Goal: Task Accomplishment & Management: Complete application form

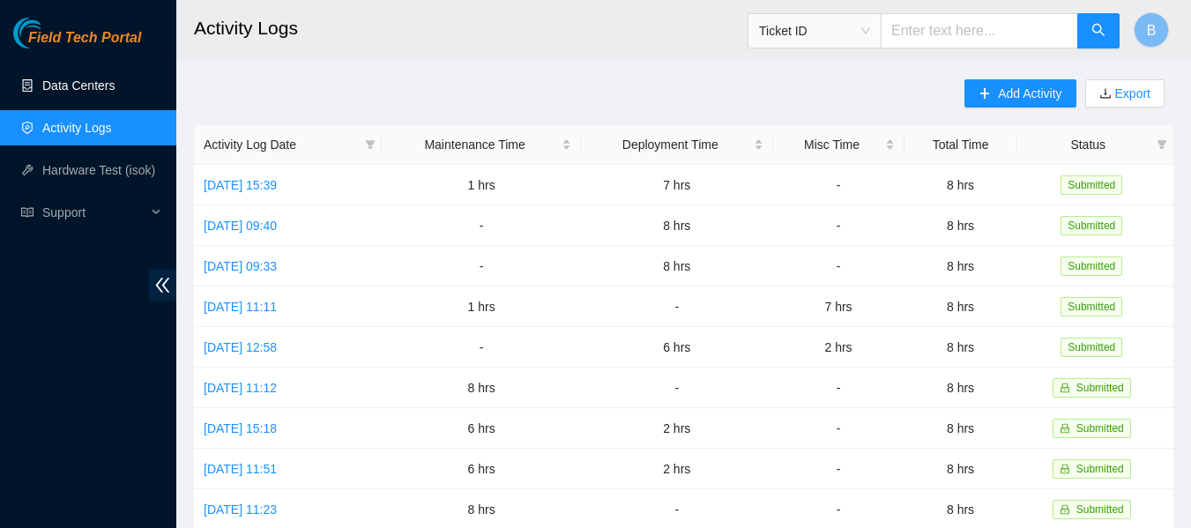
click at [93, 89] on link "Data Centers" at bounding box center [78, 85] width 72 height 14
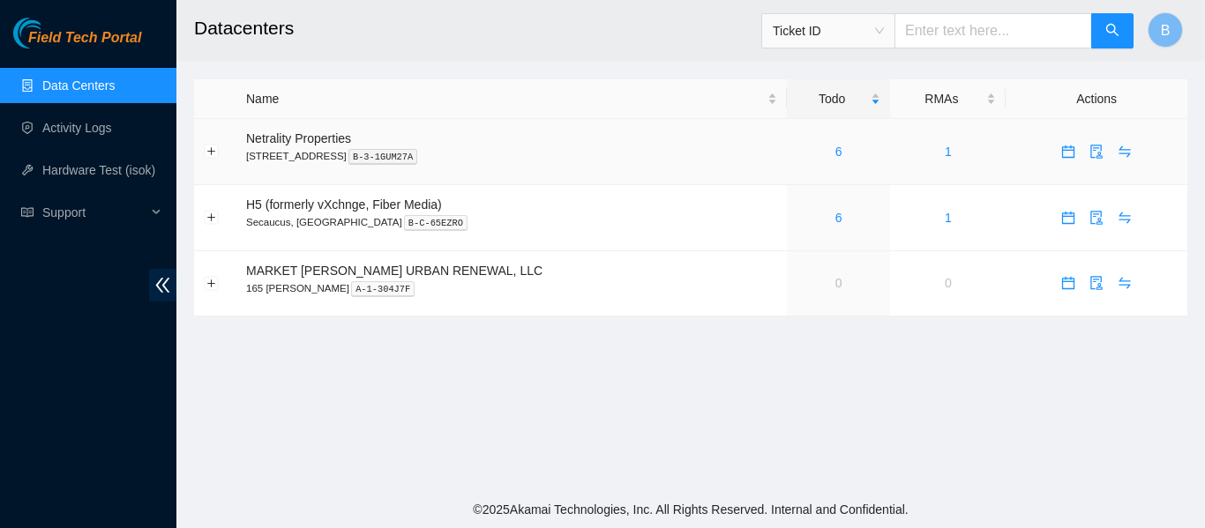
click at [835, 148] on link "6" at bounding box center [838, 152] width 7 height 14
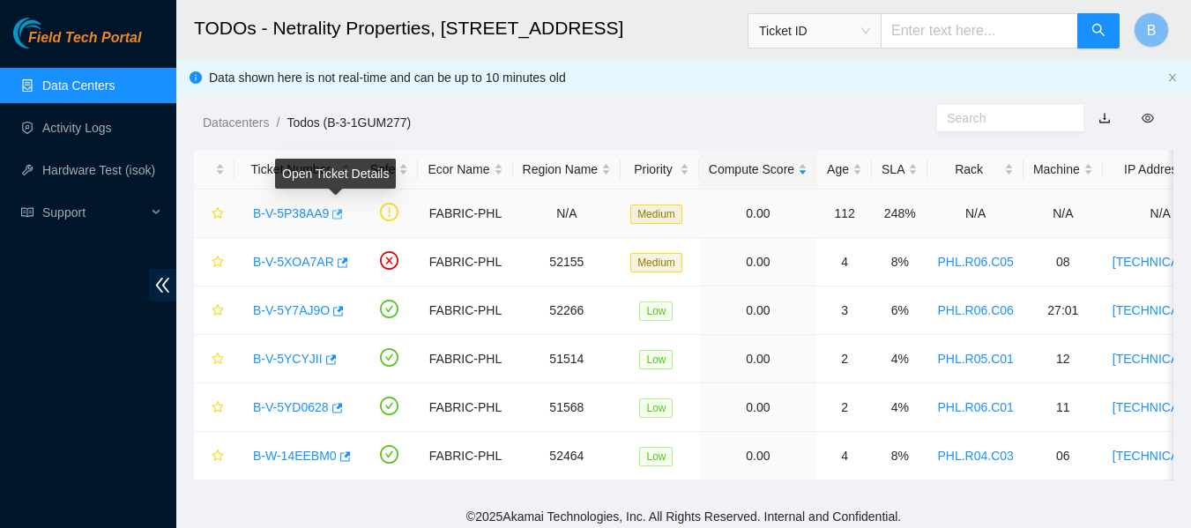
click at [338, 211] on icon "button" at bounding box center [338, 214] width 11 height 10
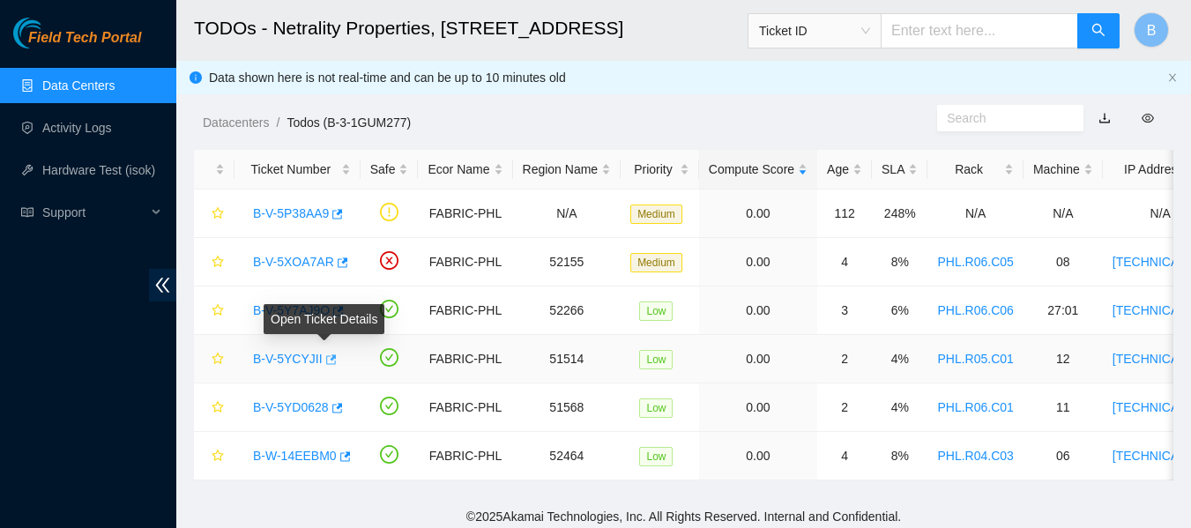
click at [324, 362] on icon "button" at bounding box center [330, 360] width 12 height 12
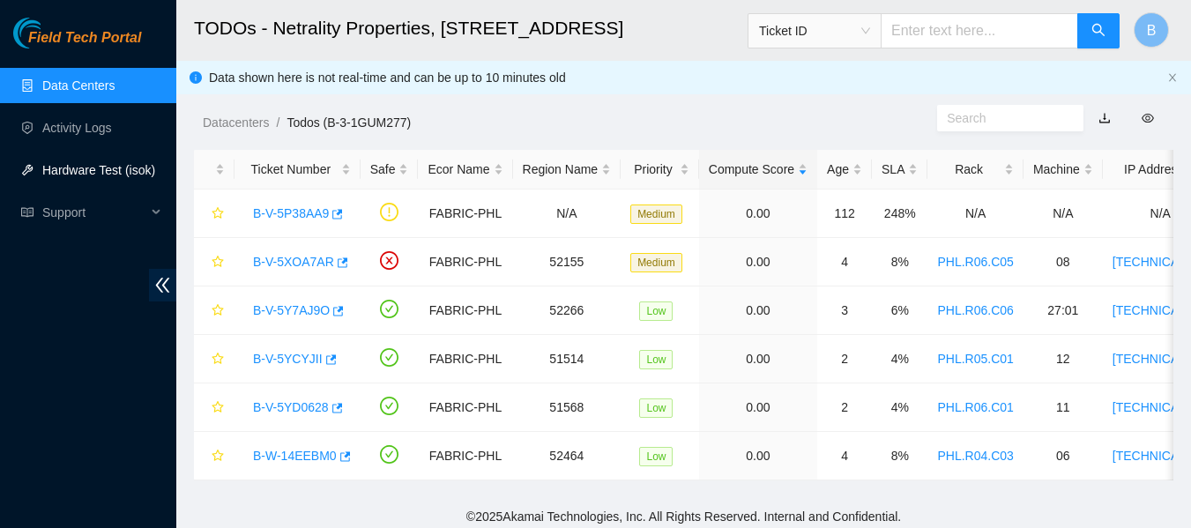
click at [110, 163] on link "Hardware Test (isok)" at bounding box center [98, 170] width 113 height 14
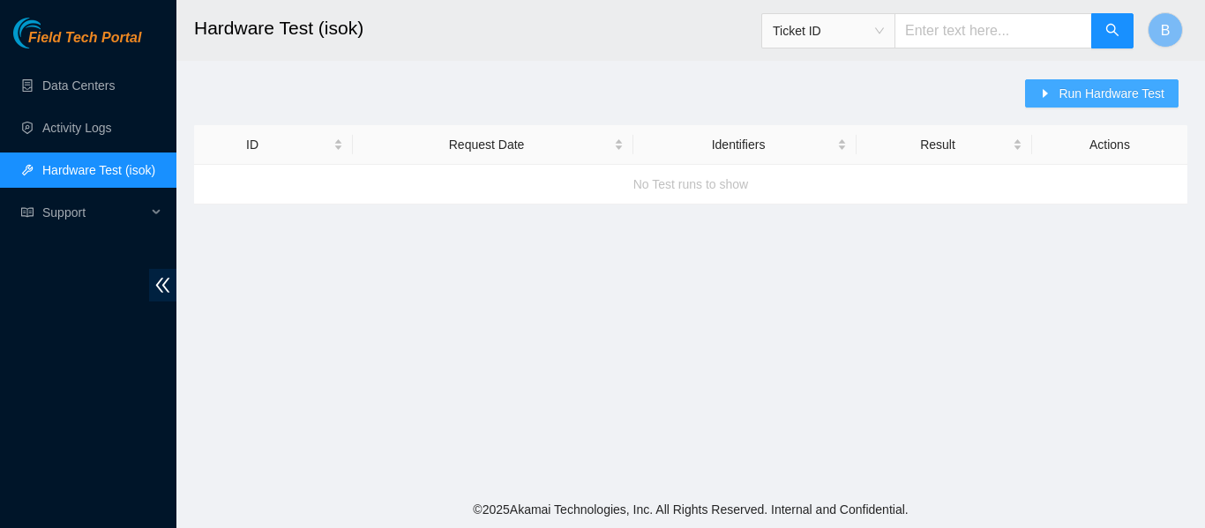
click at [1100, 95] on span "Run Hardware Test" at bounding box center [1111, 93] width 106 height 19
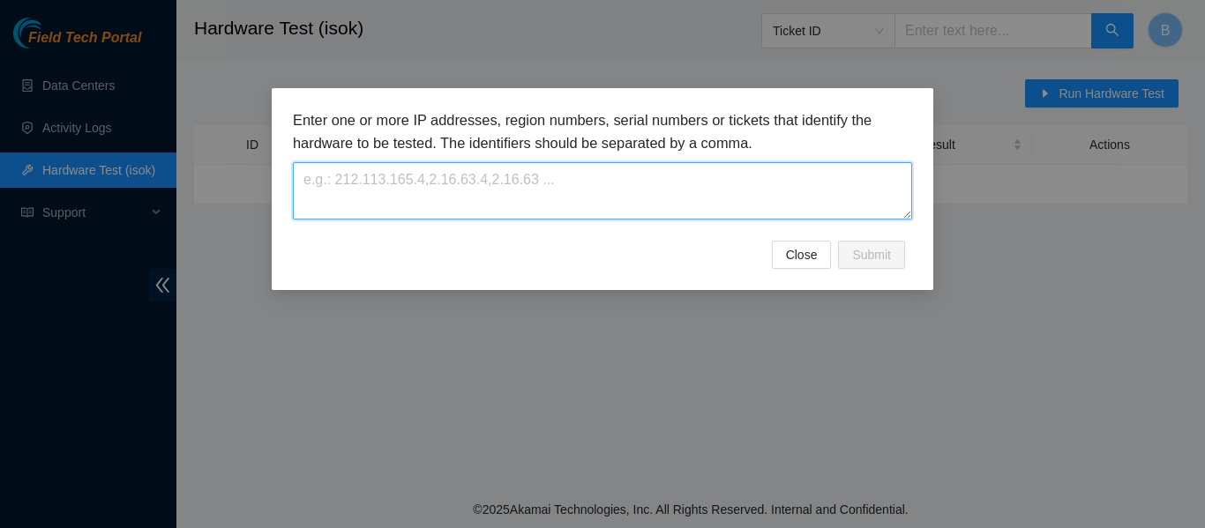
click at [581, 162] on textarea at bounding box center [602, 190] width 619 height 57
paste textarea "23.45.232.79"
drag, startPoint x: 327, startPoint y: 186, endPoint x: 183, endPoint y: 188, distance: 144.6
click at [183, 188] on div "Enter one or more IP addresses, region numbers, serial numbers or tickets that …" at bounding box center [602, 264] width 1205 height 528
type textarea "23.45.232.79"
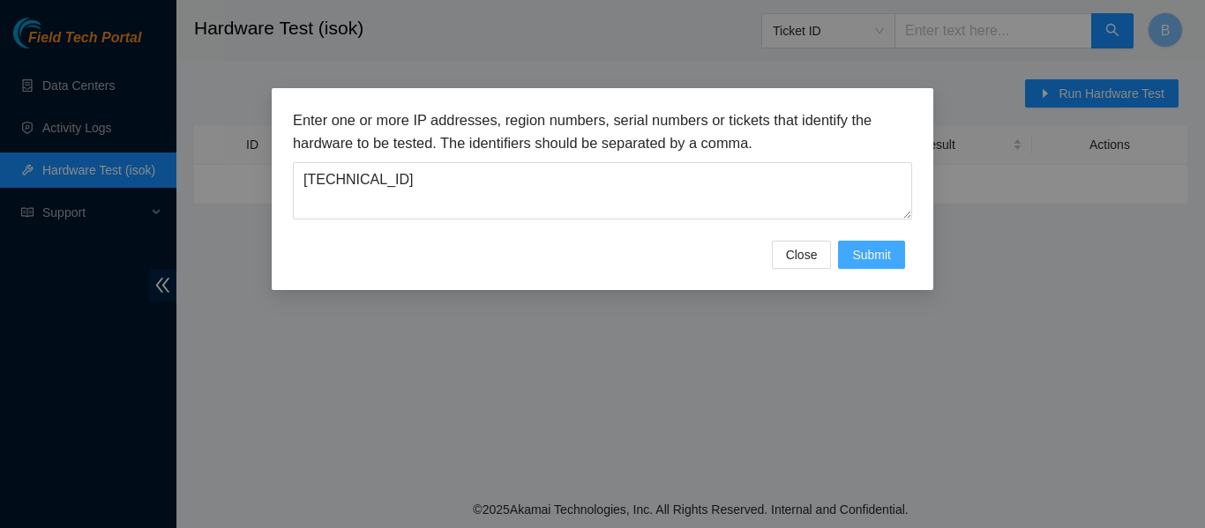
click at [885, 253] on span "Submit" at bounding box center [871, 254] width 39 height 19
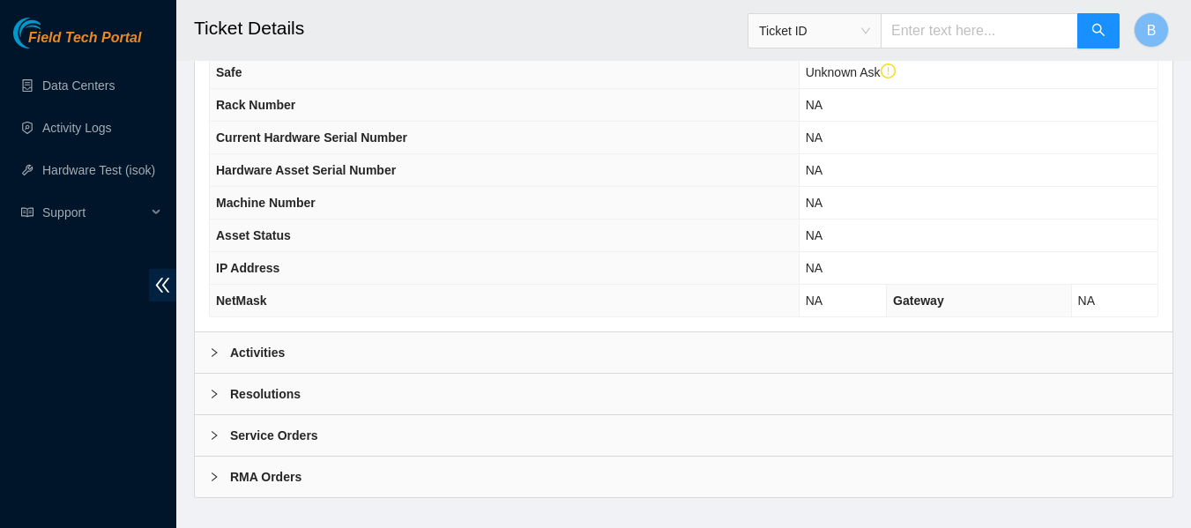
scroll to position [721, 0]
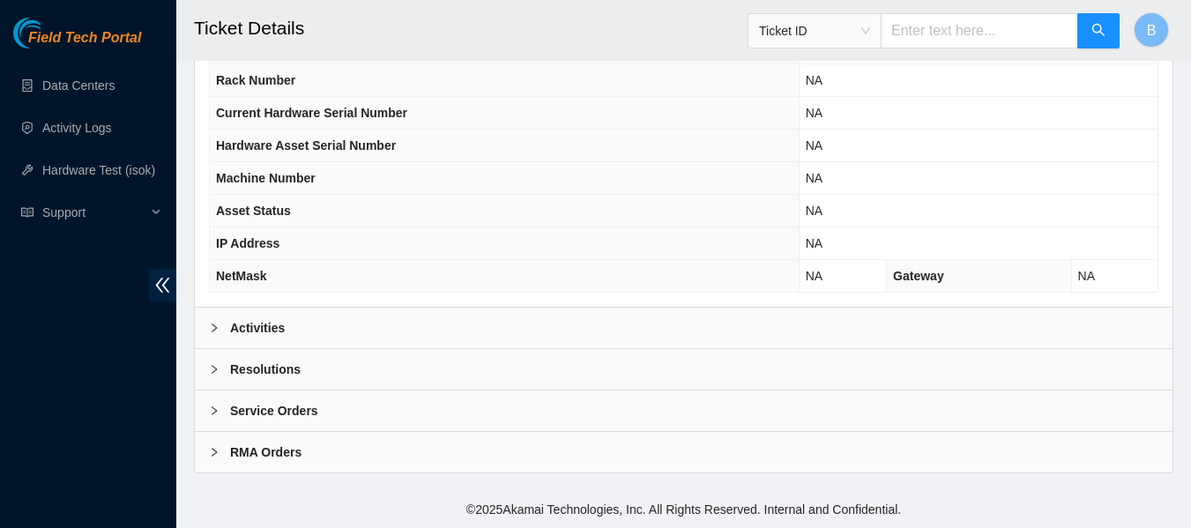
click at [282, 319] on b "Activities" at bounding box center [257, 327] width 55 height 19
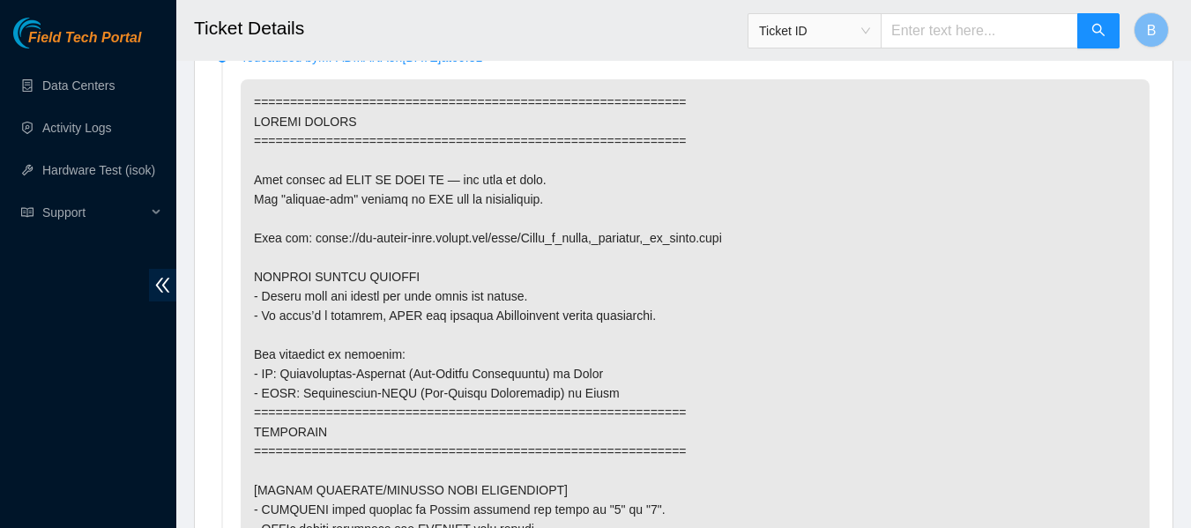
scroll to position [1041, 0]
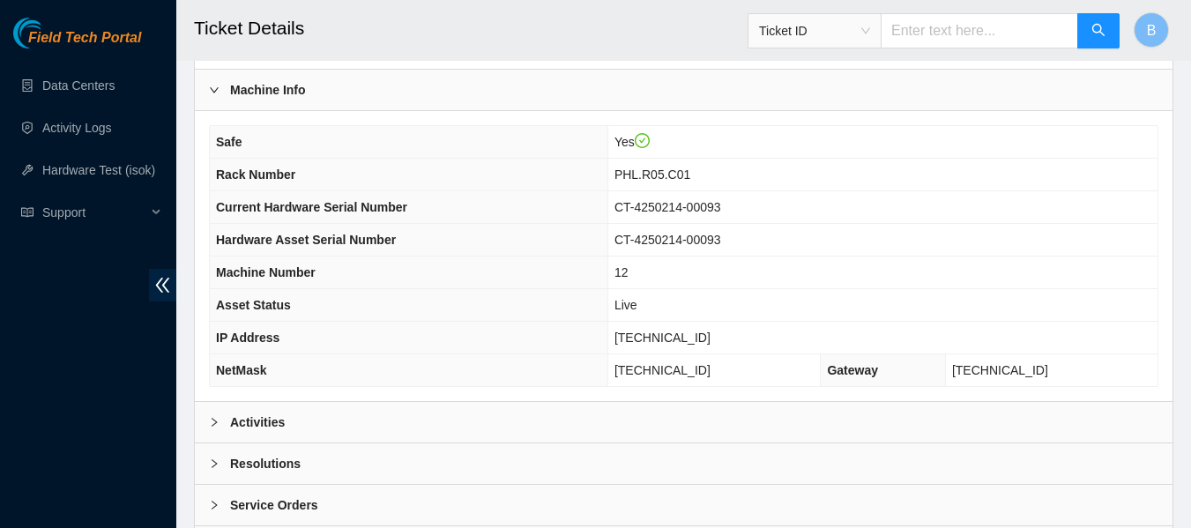
scroll to position [688, 0]
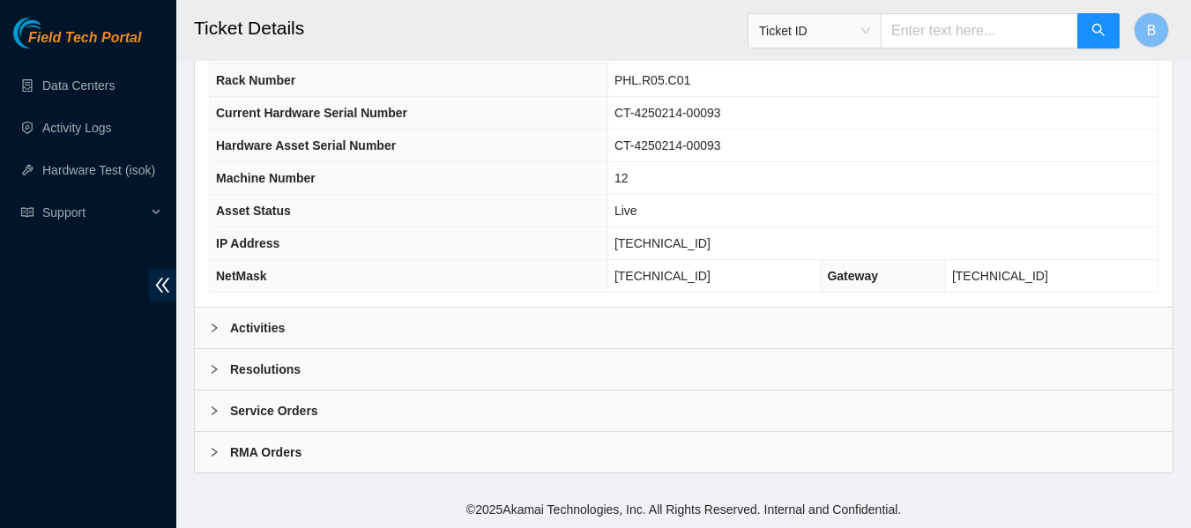
click at [288, 321] on div "Activities" at bounding box center [684, 328] width 978 height 41
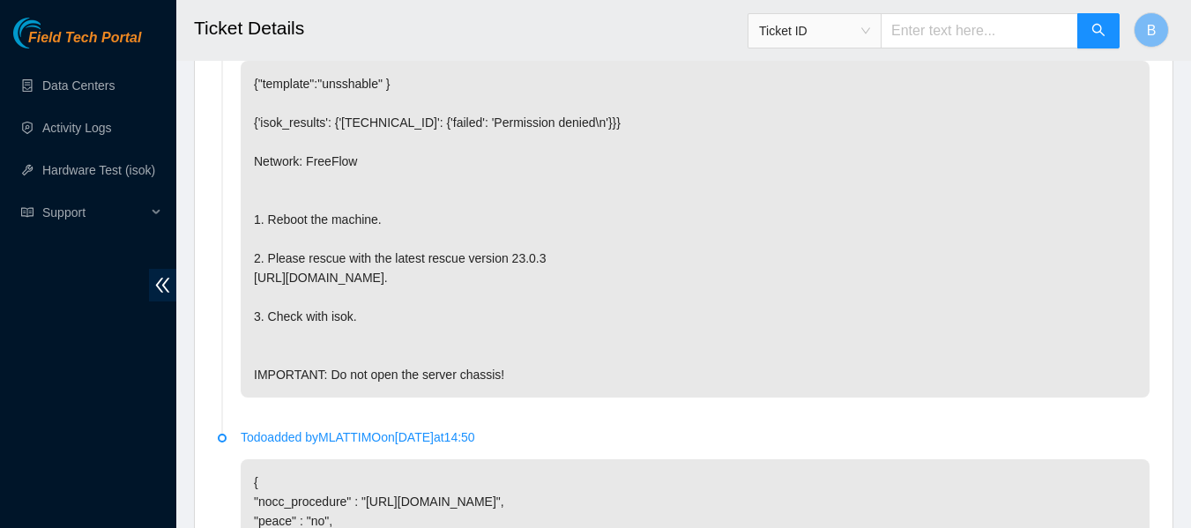
scroll to position [1493, 0]
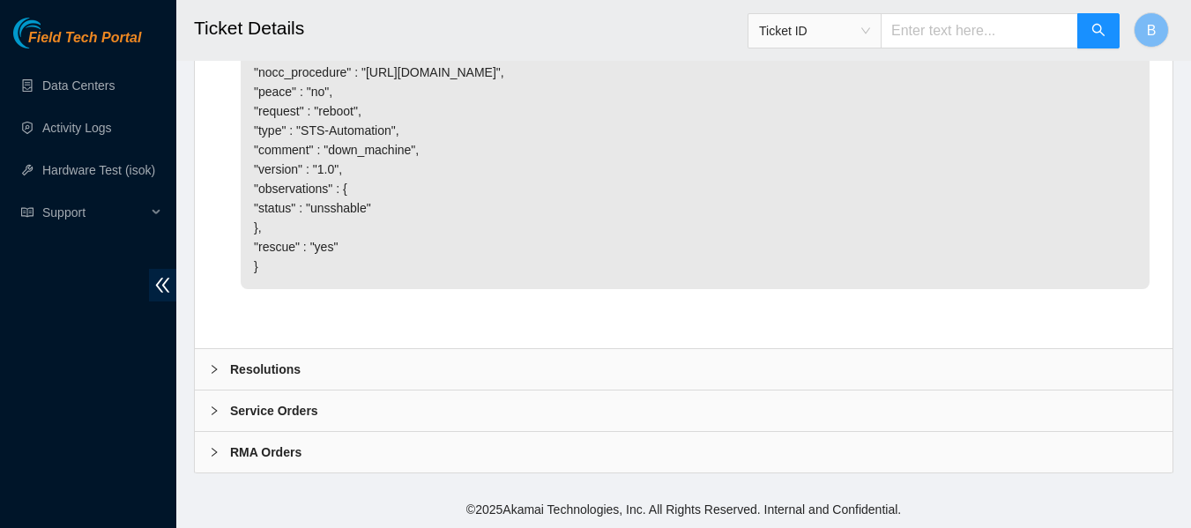
click at [355, 364] on div "Resolutions" at bounding box center [684, 369] width 978 height 41
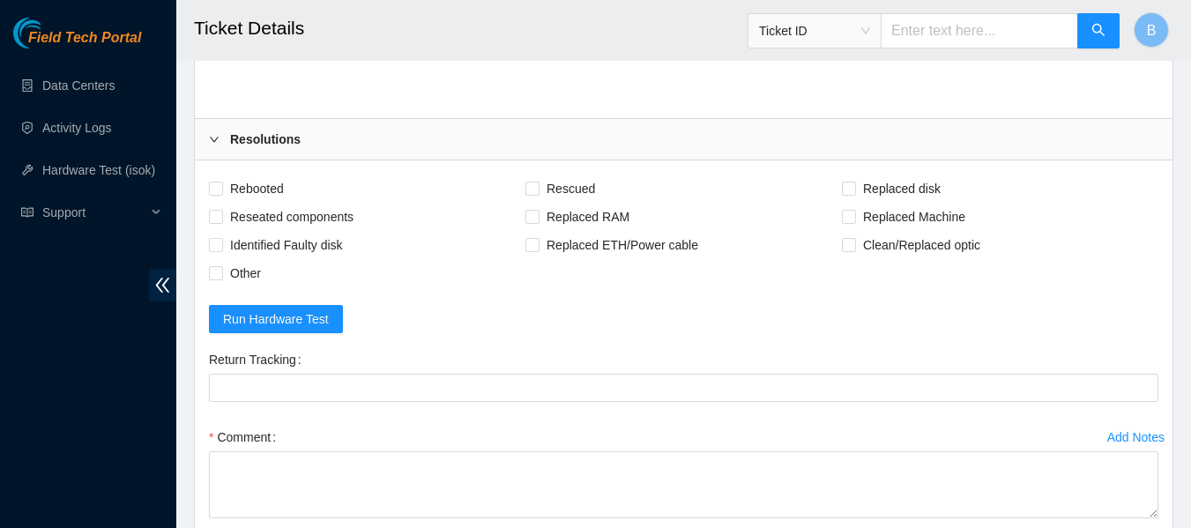
scroll to position [1685, 0]
click at [264, 202] on span "Rebooted" at bounding box center [257, 188] width 68 height 28
click at [221, 193] on input "Rebooted" at bounding box center [215, 187] width 12 height 12
checkbox input "true"
click at [579, 202] on span "Rescued" at bounding box center [571, 188] width 63 height 28
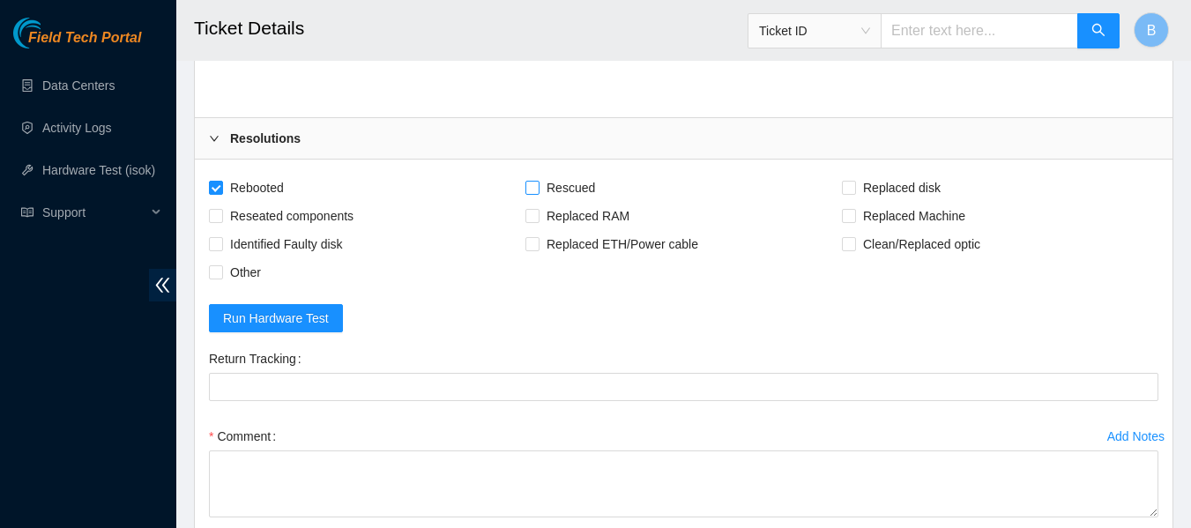
click at [538, 193] on input "Rescued" at bounding box center [532, 187] width 12 height 12
checkbox input "true"
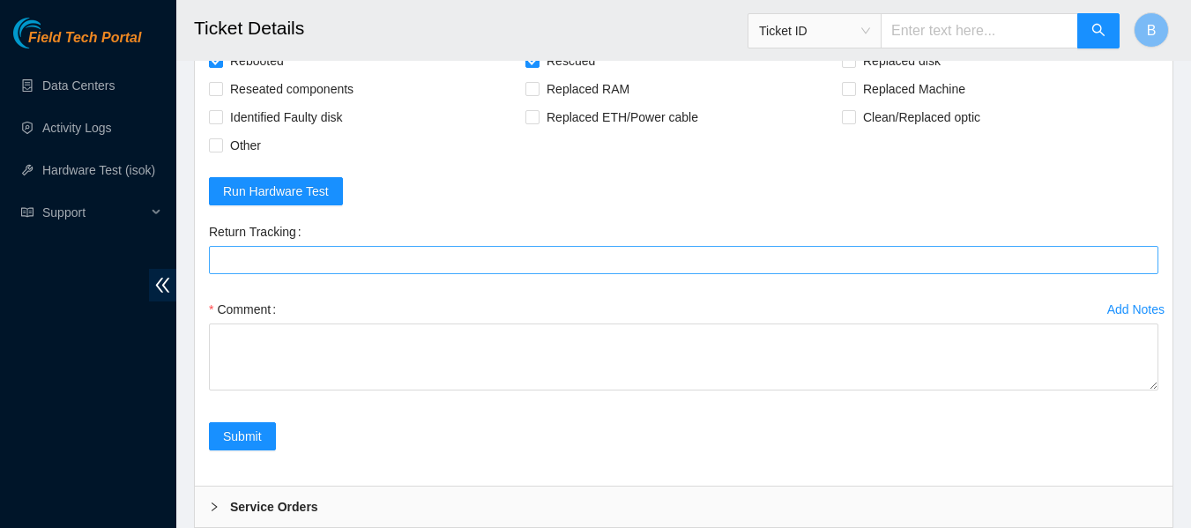
scroll to position [1821, 0]
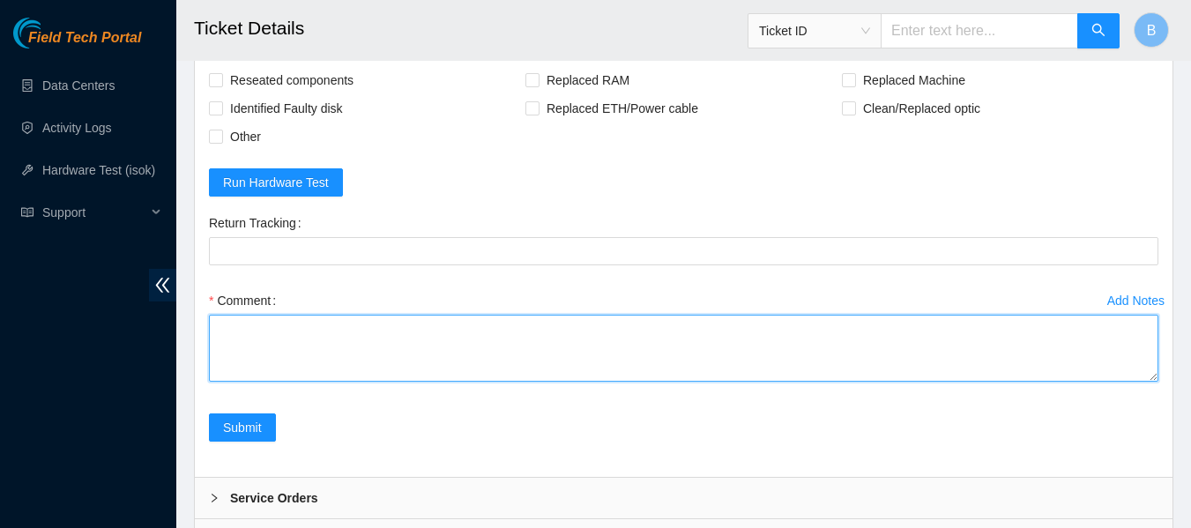
click at [312, 382] on textarea "Comment" at bounding box center [684, 348] width 950 height 67
click at [436, 382] on textarea "Comment" at bounding box center [684, 348] width 950 height 67
click at [362, 382] on textarea "Comment" at bounding box center [684, 348] width 950 height 67
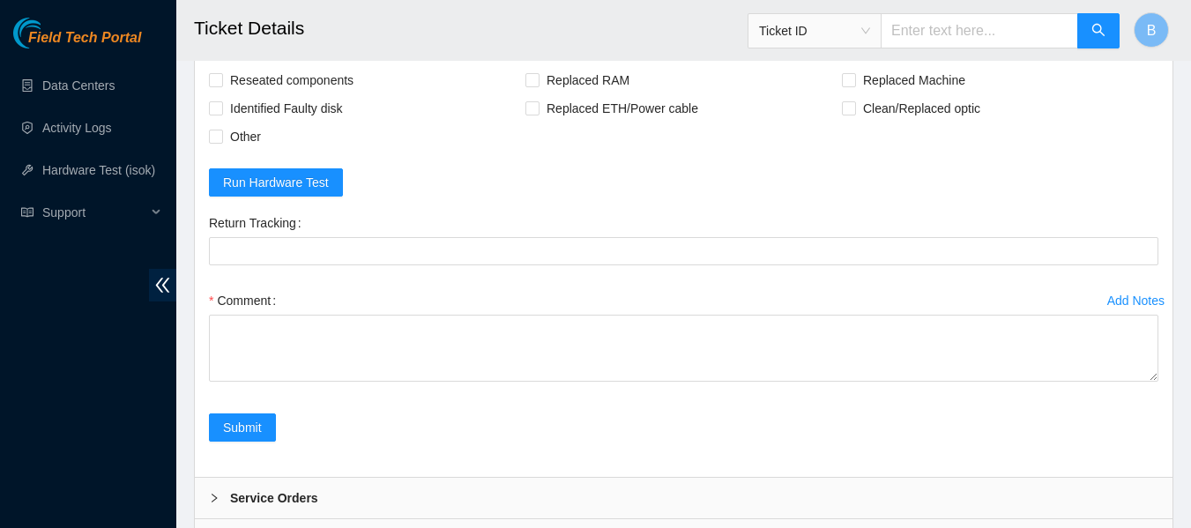
click at [426, 198] on form "Rebooted Rescued Replaced disk Reseated components Replaced RAM Replaced Machin…" at bounding box center [684, 250] width 950 height 425
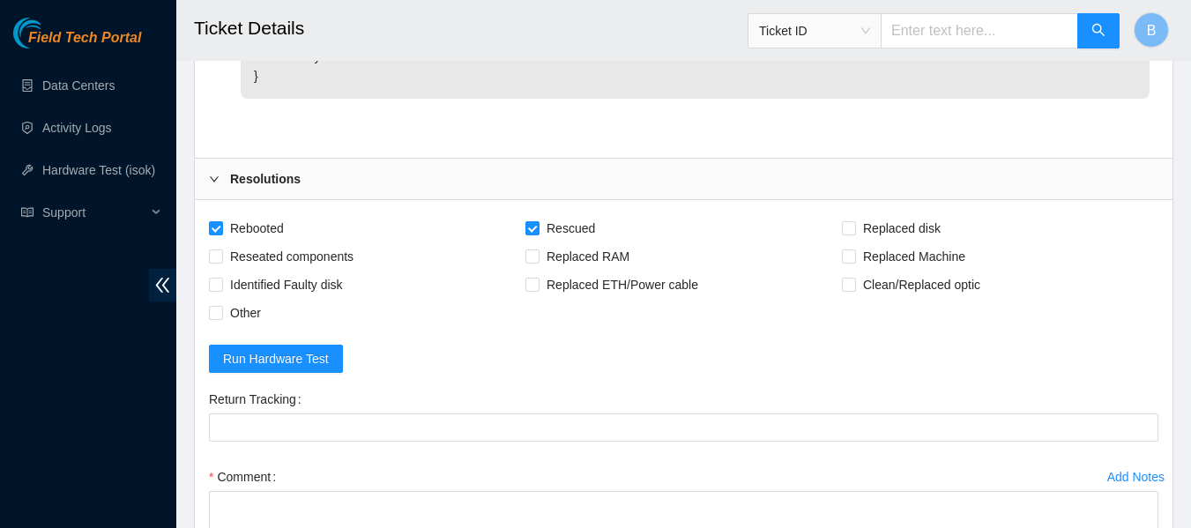
scroll to position [1947, 0]
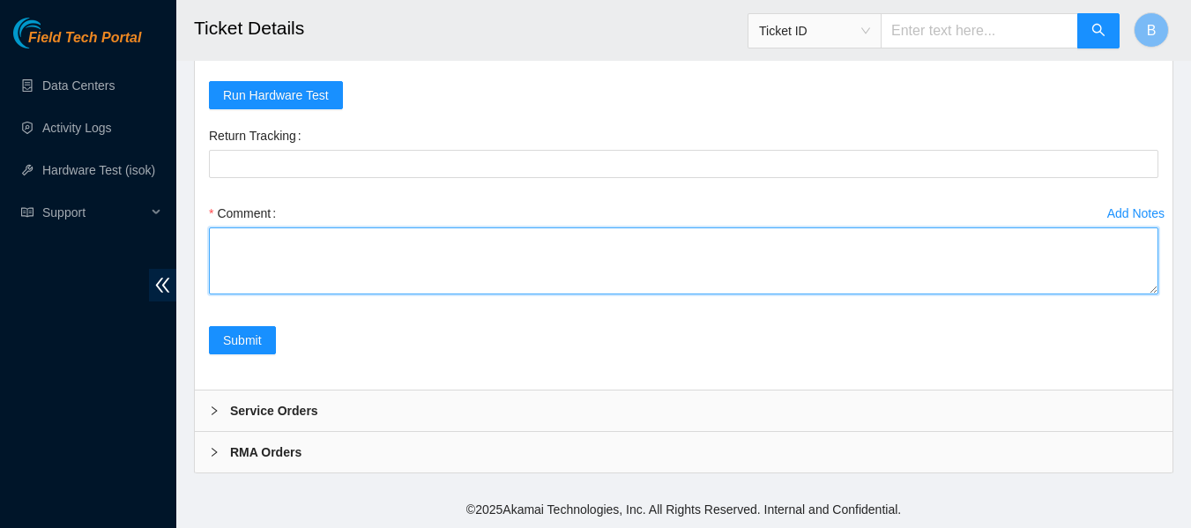
click at [335, 268] on textarea "Comment" at bounding box center [684, 261] width 950 height 67
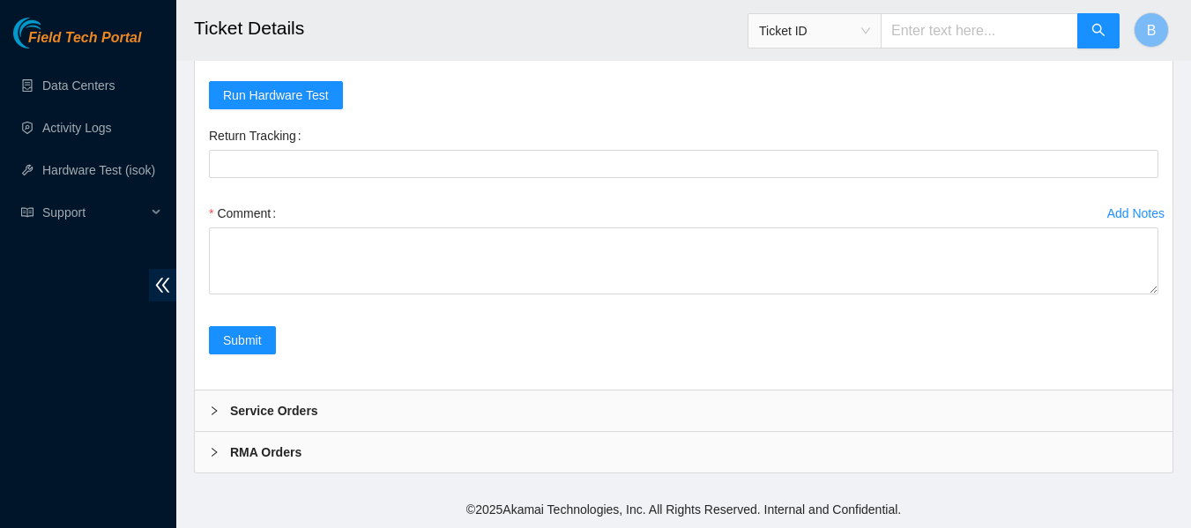
click at [748, 116] on form "Rebooted Rescued Replaced disk Reseated components Replaced RAM Replaced Machin…" at bounding box center [684, 163] width 950 height 425
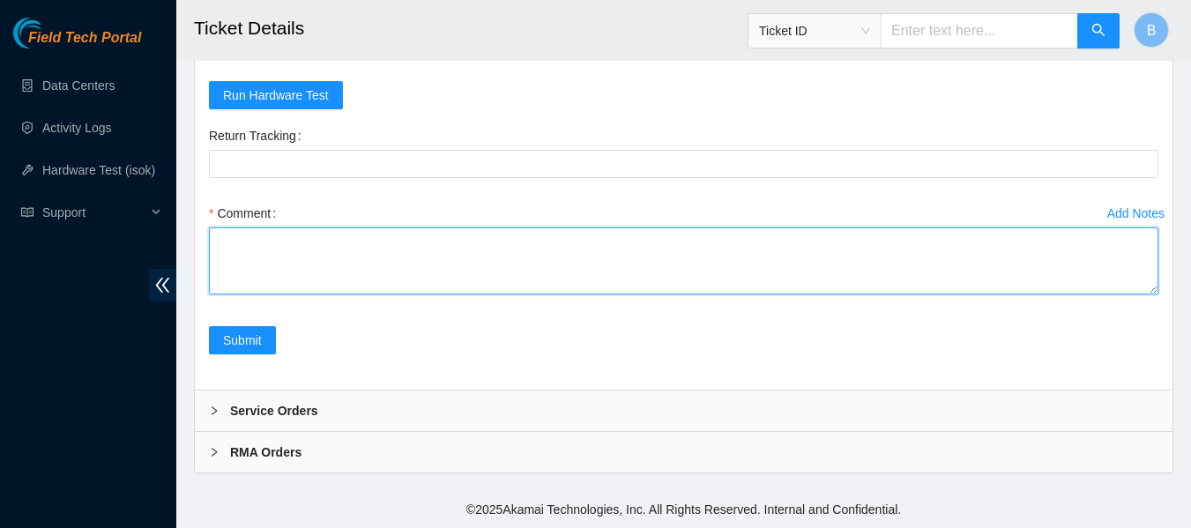
click at [383, 249] on textarea "Comment" at bounding box center [684, 261] width 950 height 67
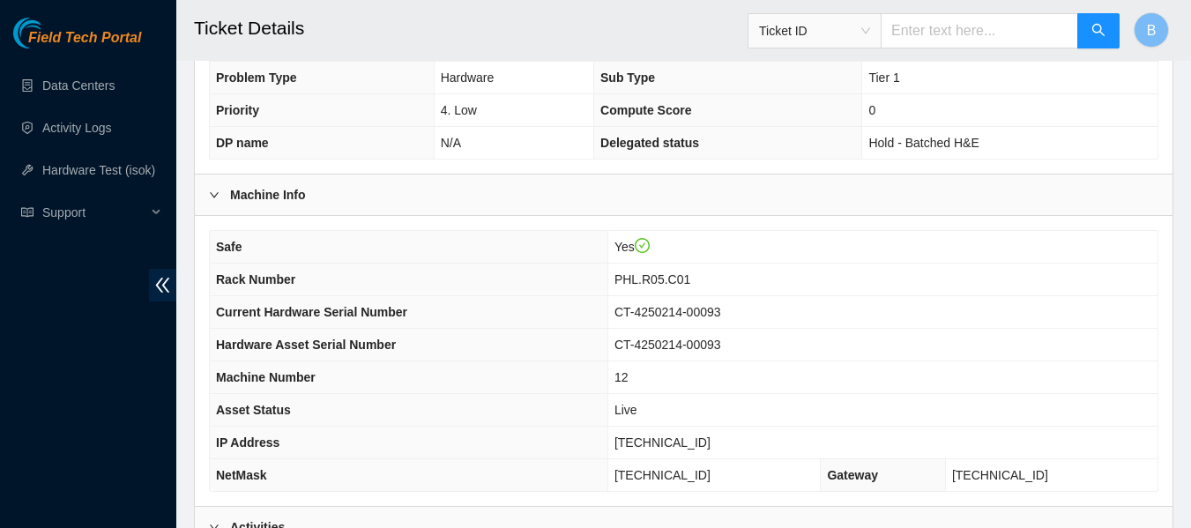
scroll to position [600, 0]
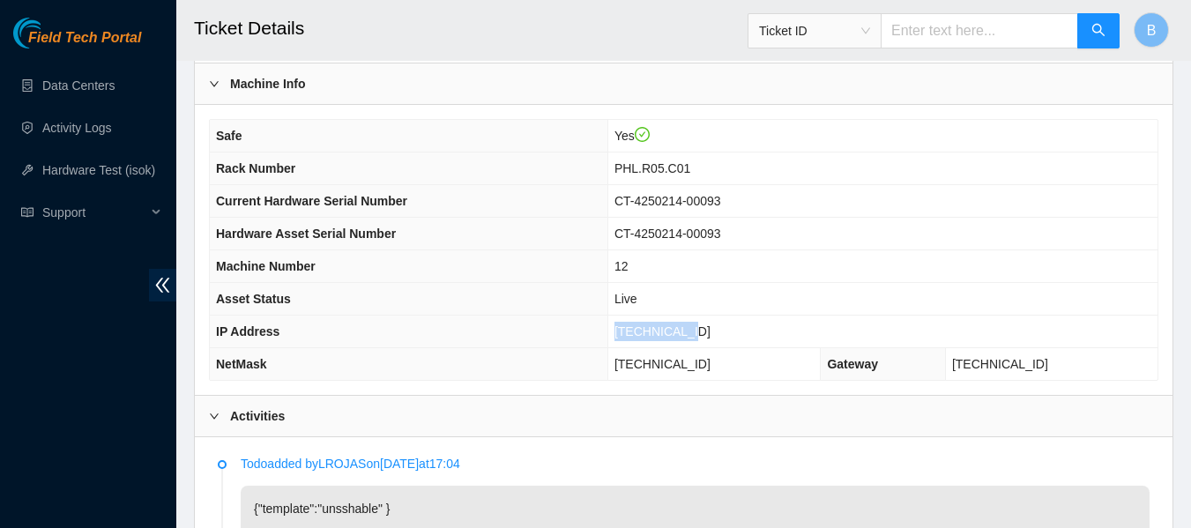
drag, startPoint x: 714, startPoint y: 334, endPoint x: 634, endPoint y: 336, distance: 80.3
click at [634, 336] on tr "IP Address 23.45.232.79" at bounding box center [684, 332] width 948 height 33
copy tr "23.45.232.79"
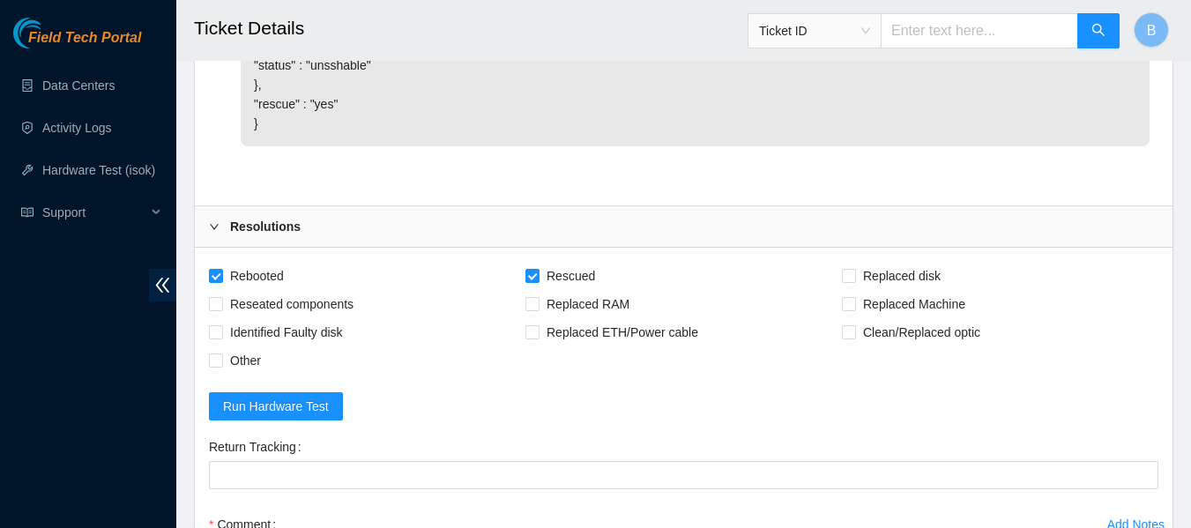
scroll to position [1947, 0]
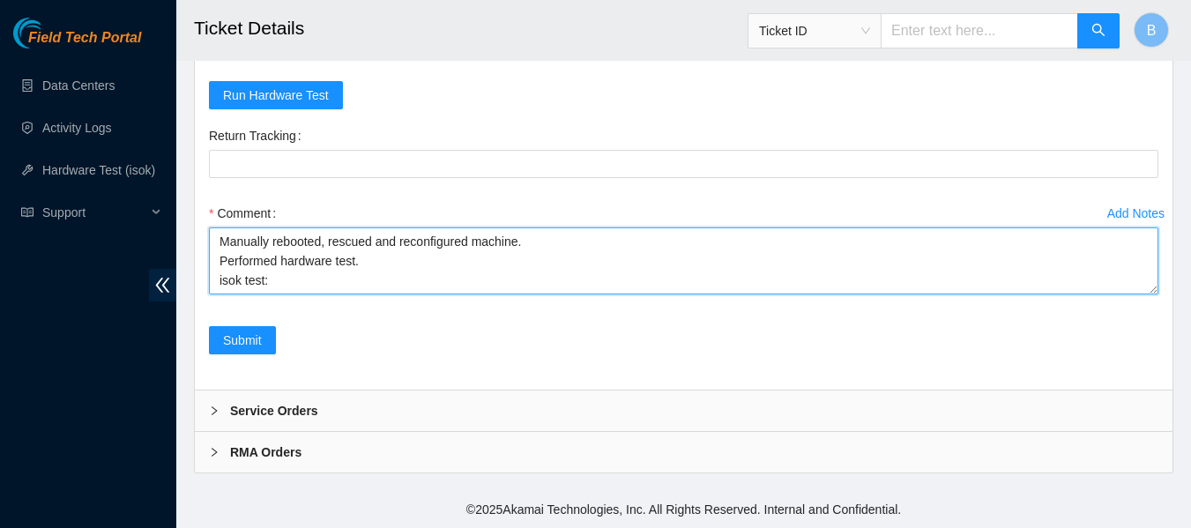
click at [367, 276] on textarea "Manually rebooted, rescued and reconfigured machine. Performed hardware test. i…" at bounding box center [684, 261] width 950 height 67
paste textarea "23.45.232.79 : passed: ok"
type textarea "Manually rebooted, rescued and reconfigured machine. Performed hardware test. i…"
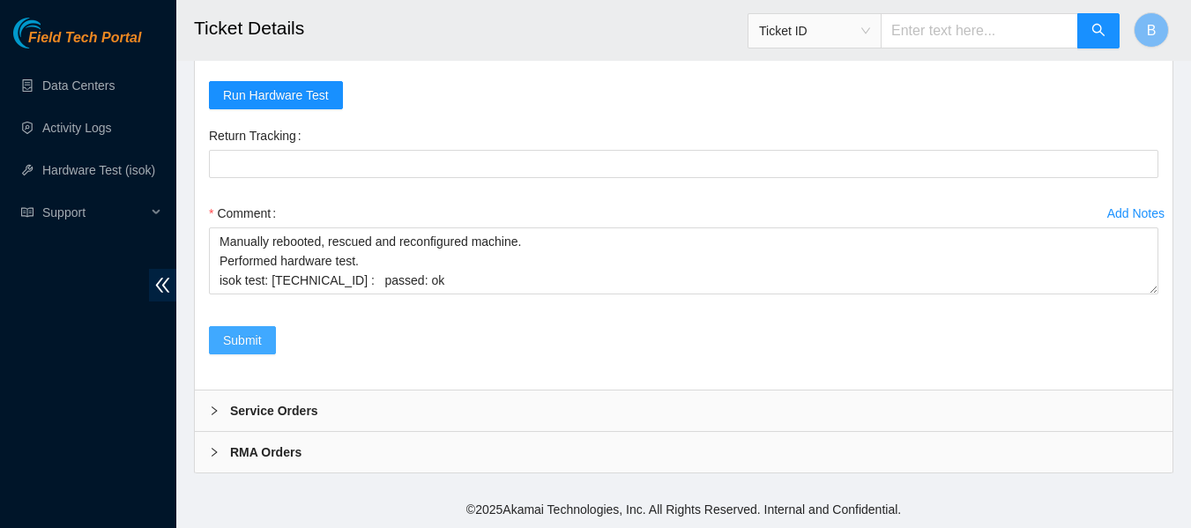
click at [256, 339] on span "Submit" at bounding box center [242, 340] width 39 height 19
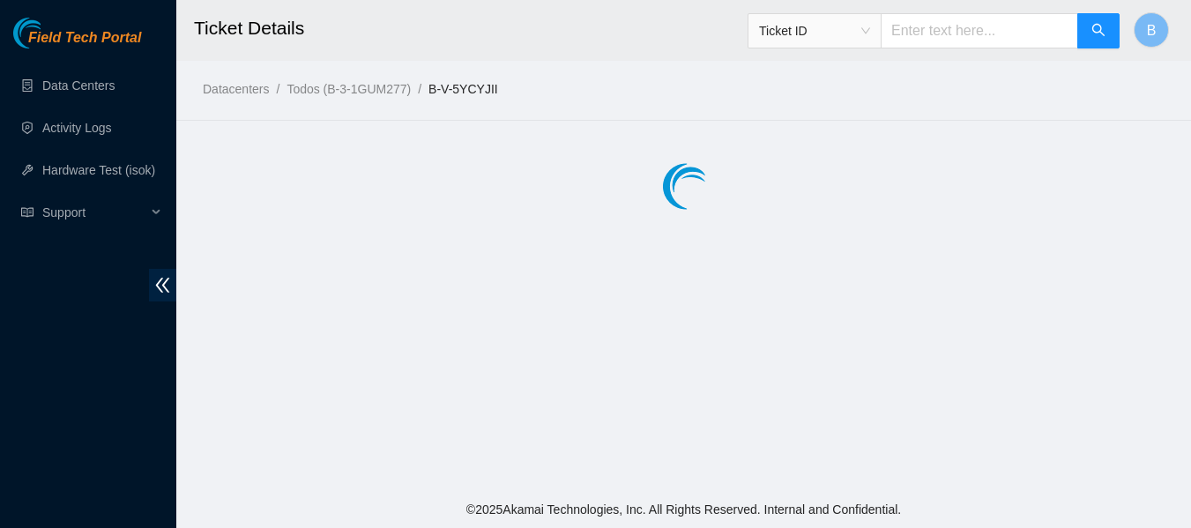
scroll to position [0, 0]
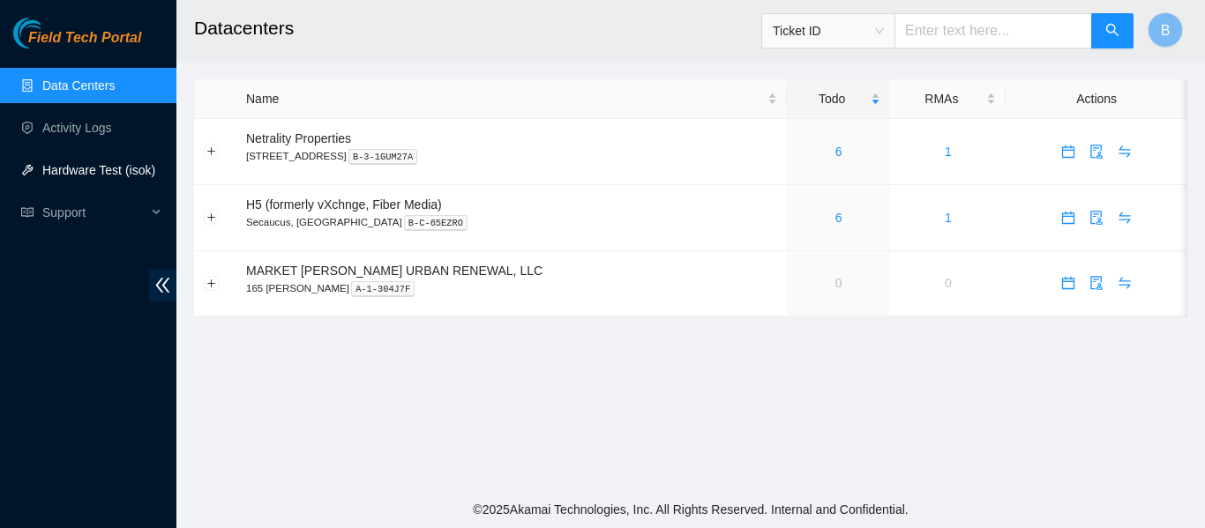
click at [102, 177] on link "Hardware Test (isok)" at bounding box center [98, 170] width 113 height 14
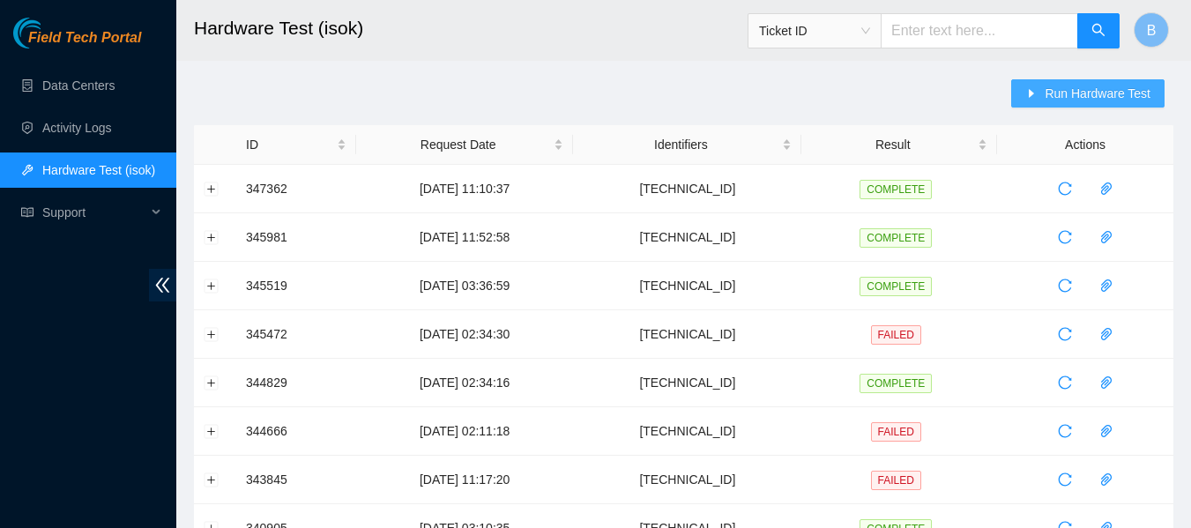
click at [1099, 96] on span "Run Hardware Test" at bounding box center [1098, 93] width 106 height 19
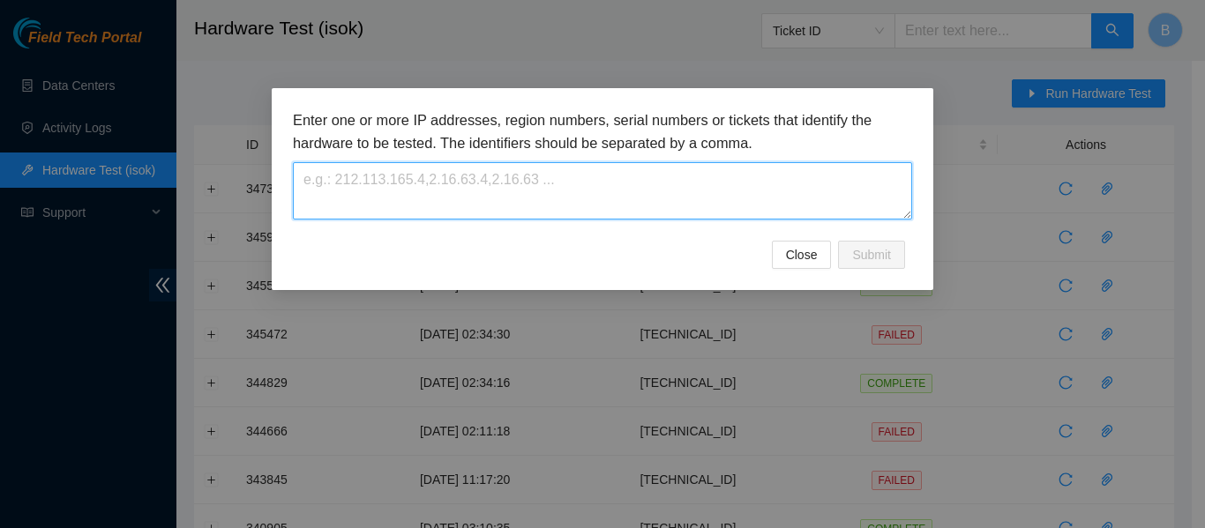
paste textarea "23.45.232.79"
type textarea "23.45.232.79"
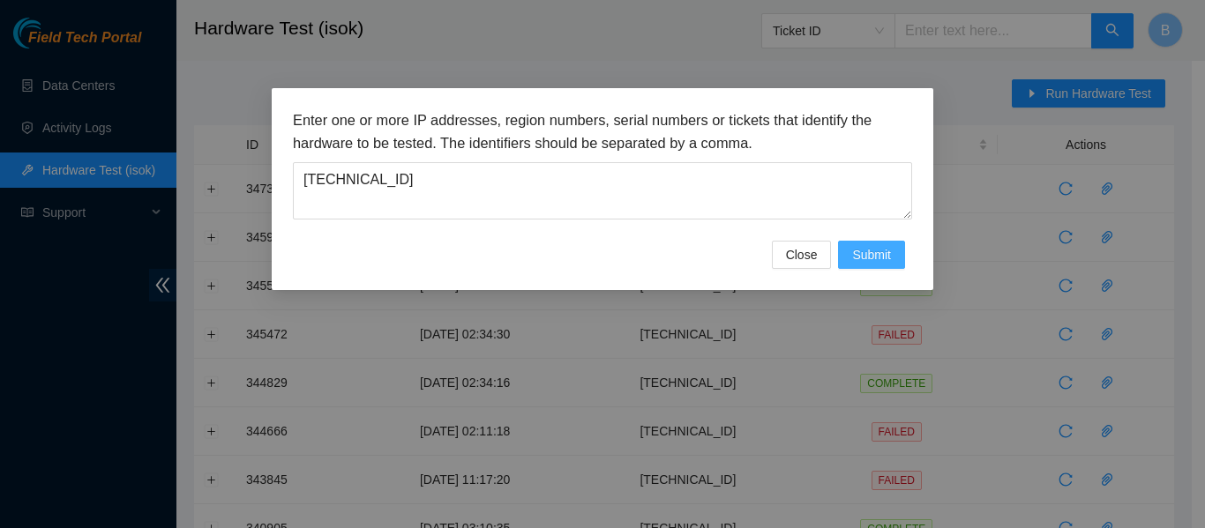
click at [876, 245] on span "Submit" at bounding box center [871, 254] width 39 height 19
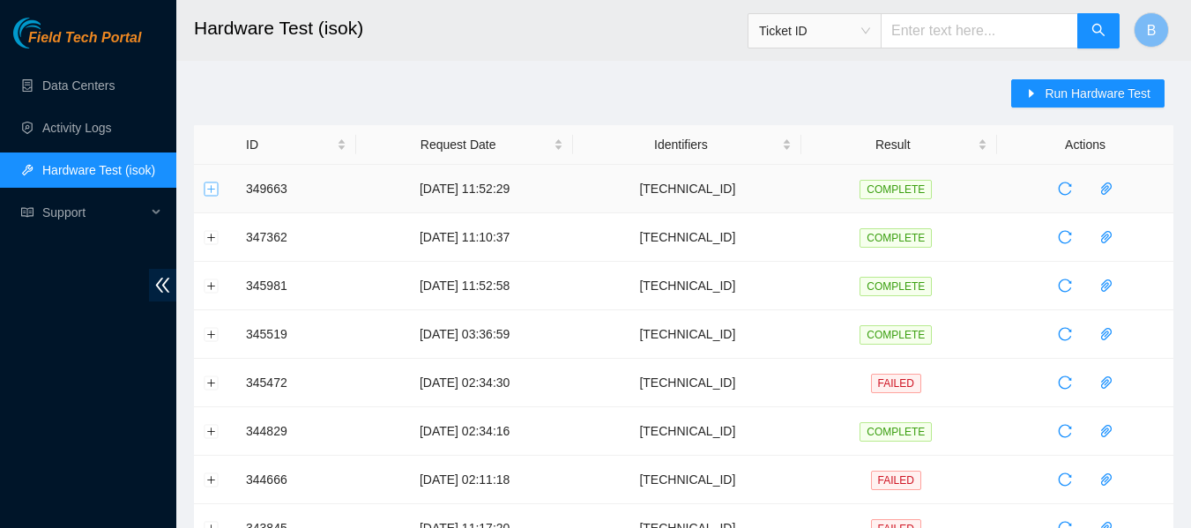
click at [215, 195] on button "Expand row" at bounding box center [212, 189] width 14 height 14
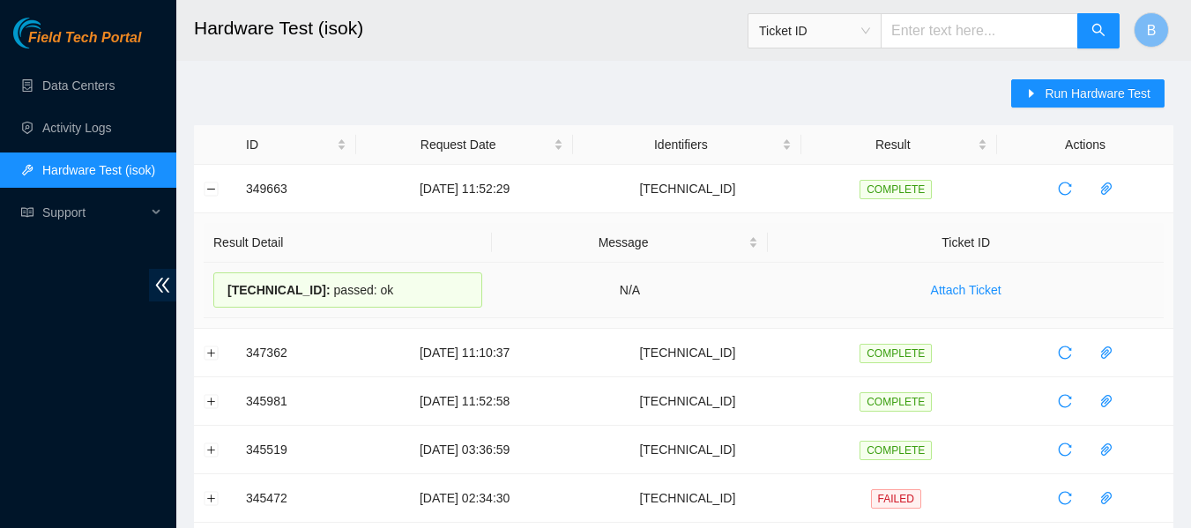
click at [344, 293] on div "23.45.232.79 : passed: ok" at bounding box center [347, 289] width 269 height 35
copy div "23.45.232.79 : passed: ok"
click at [112, 78] on link "Data Centers" at bounding box center [78, 85] width 72 height 14
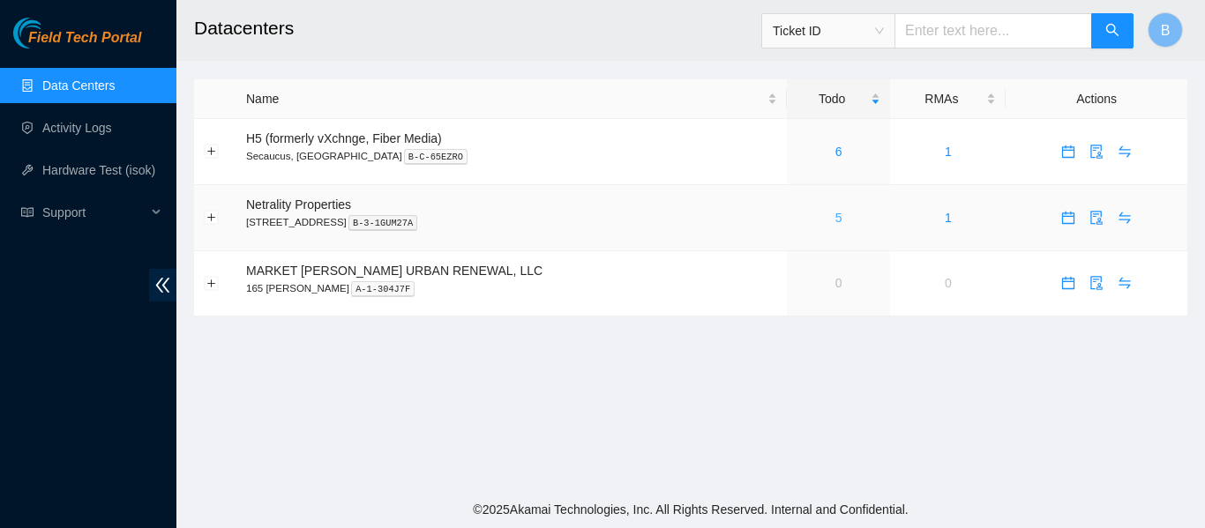
click at [835, 217] on link "5" at bounding box center [838, 218] width 7 height 14
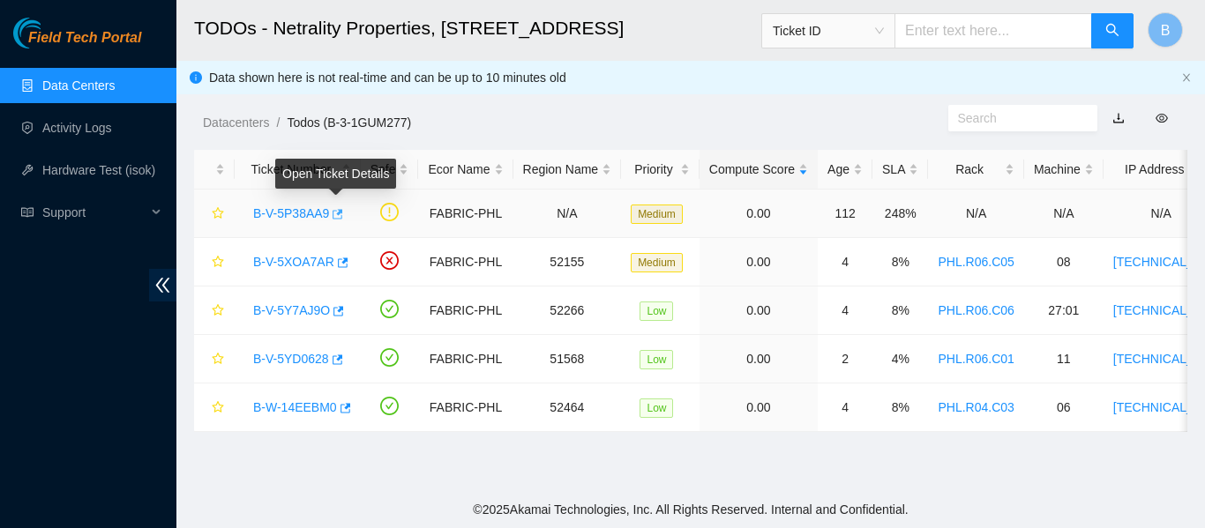
click at [338, 211] on icon "button" at bounding box center [338, 214] width 11 height 10
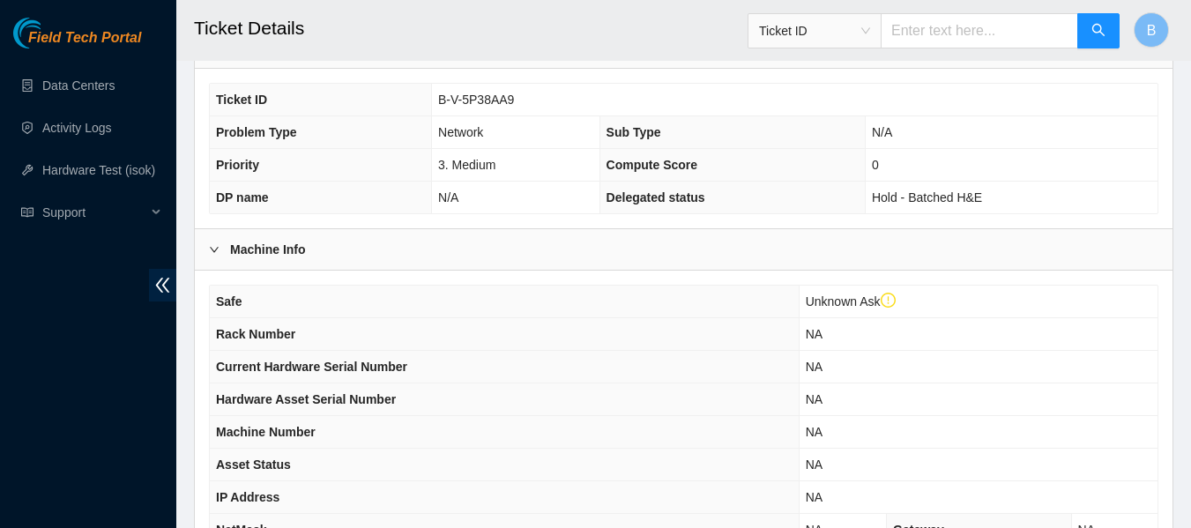
scroll to position [721, 0]
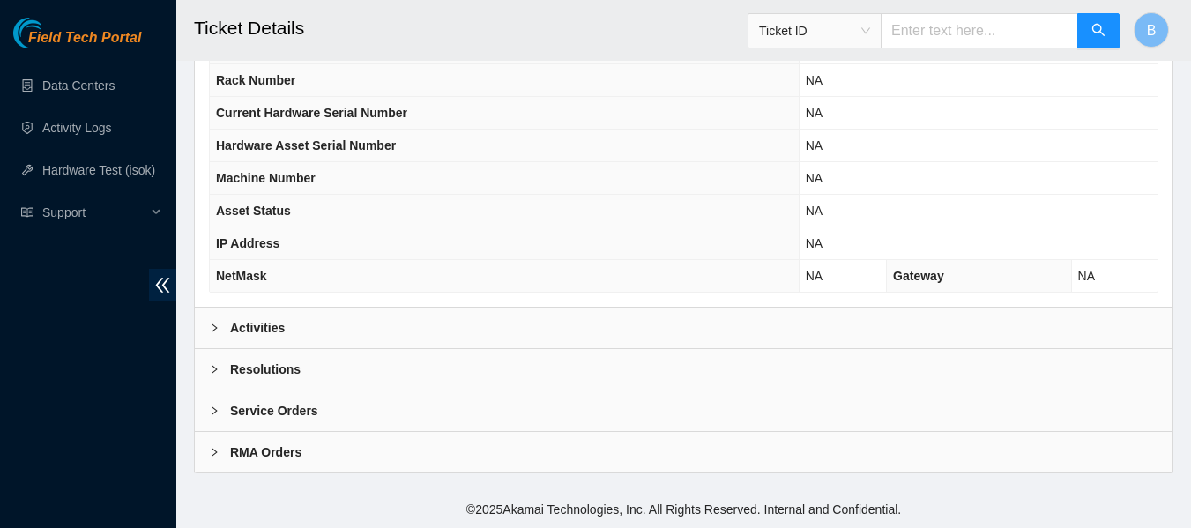
click at [295, 325] on div "Activities" at bounding box center [684, 328] width 978 height 41
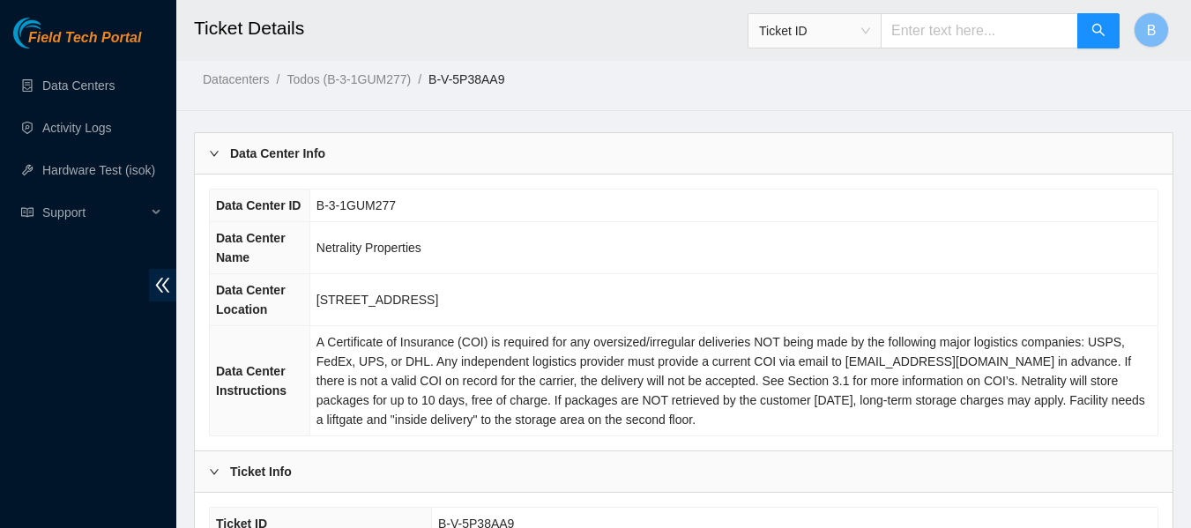
scroll to position [0, 0]
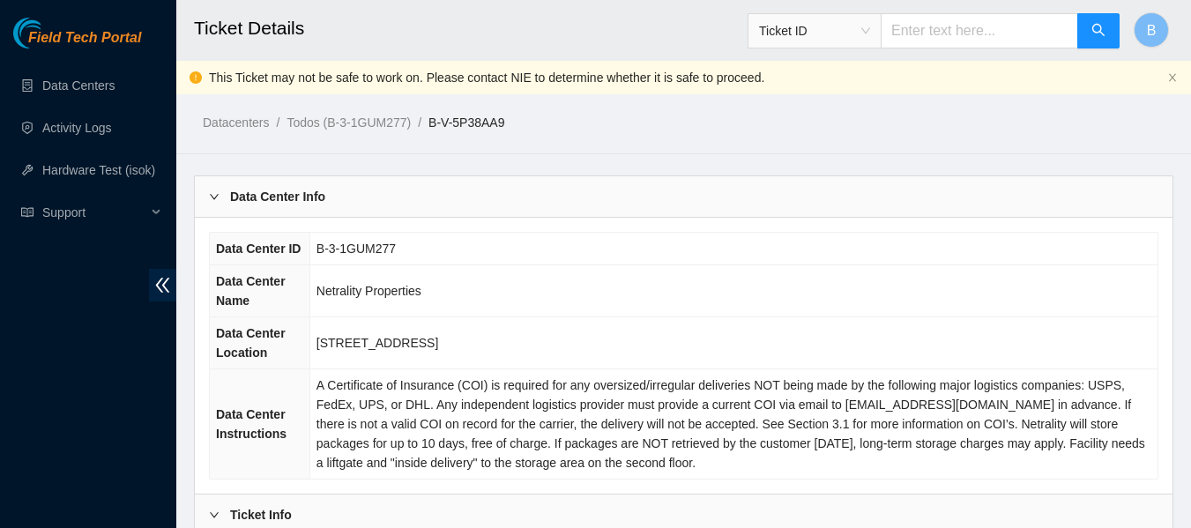
click at [807, 242] on td "B-3-1GUM277" at bounding box center [734, 249] width 848 height 33
